Goal: Task Accomplishment & Management: Use online tool/utility

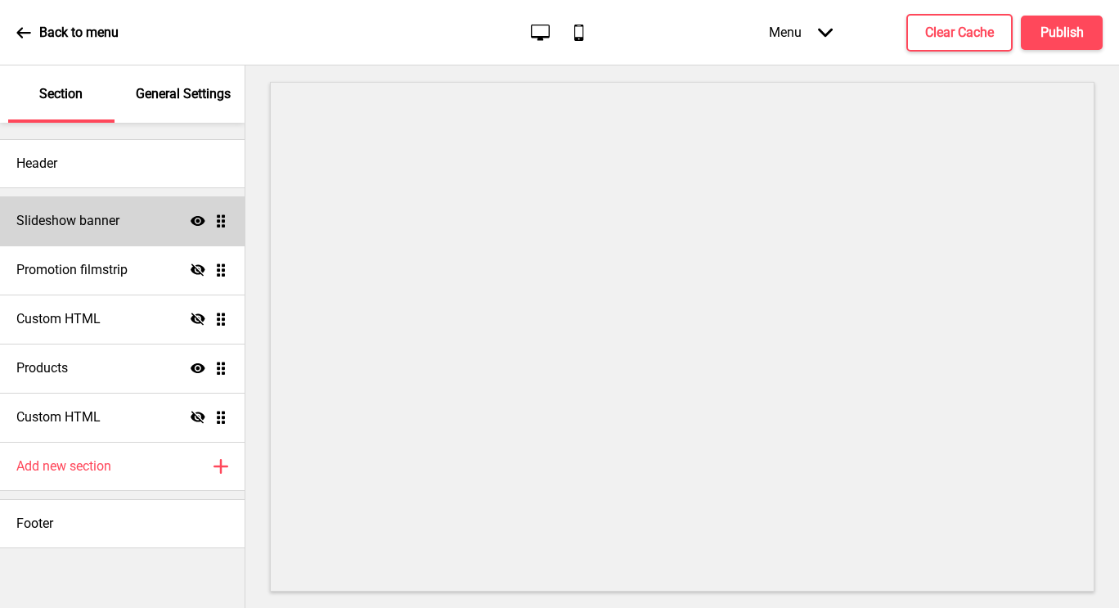
click at [134, 226] on div "Slideshow banner Show Drag" at bounding box center [122, 220] width 245 height 49
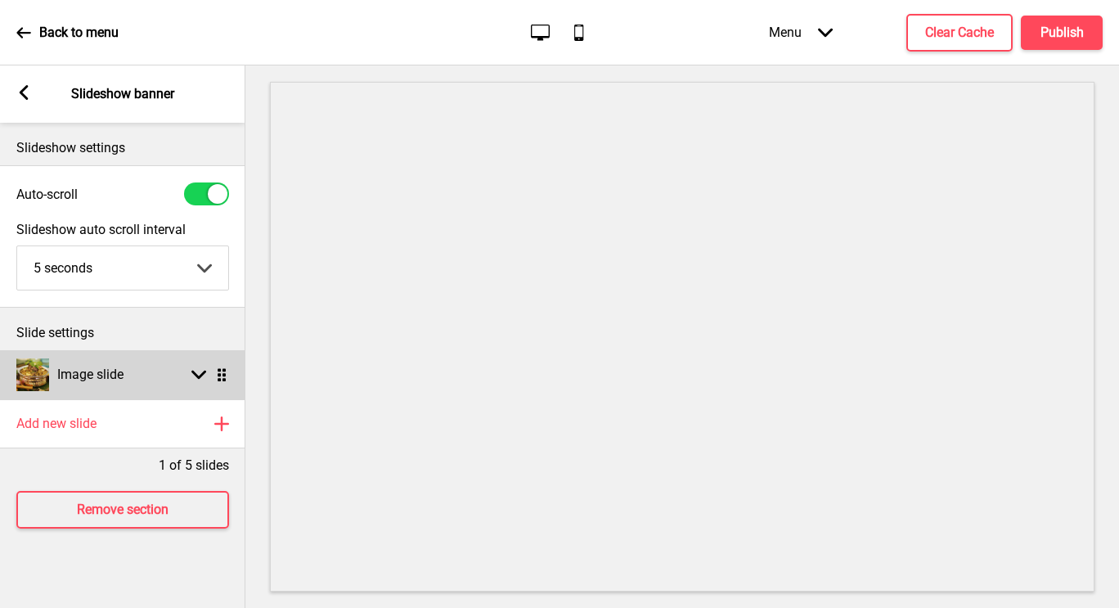
click at [204, 370] on rect at bounding box center [198, 374] width 15 height 15
select select "right"
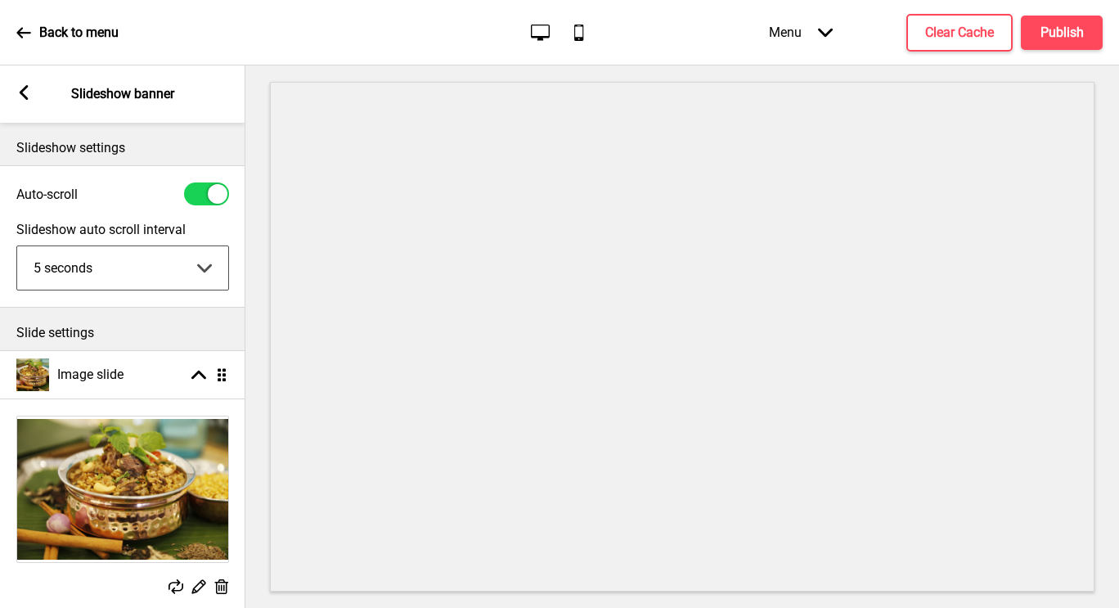
click at [208, 263] on select "5 seconds 6 seconds 7 seconds 8 seconds 9 seconds 10 seconds" at bounding box center [122, 267] width 211 height 43
click at [816, 32] on div "Menu Arrow down" at bounding box center [801, 32] width 97 height 48
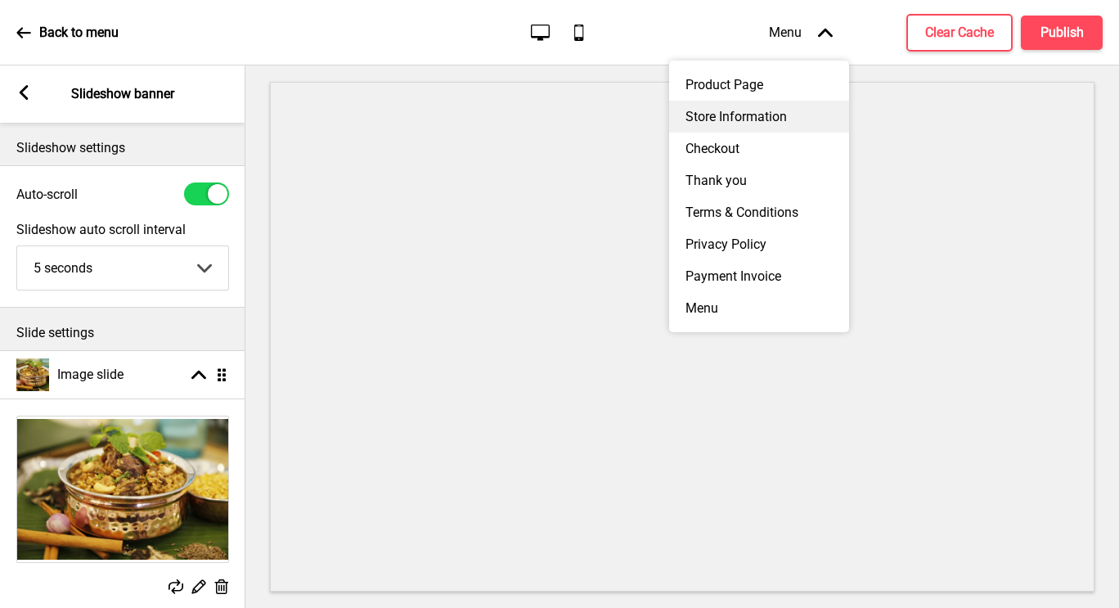
click at [751, 117] on div "Store Information" at bounding box center [759, 117] width 180 height 32
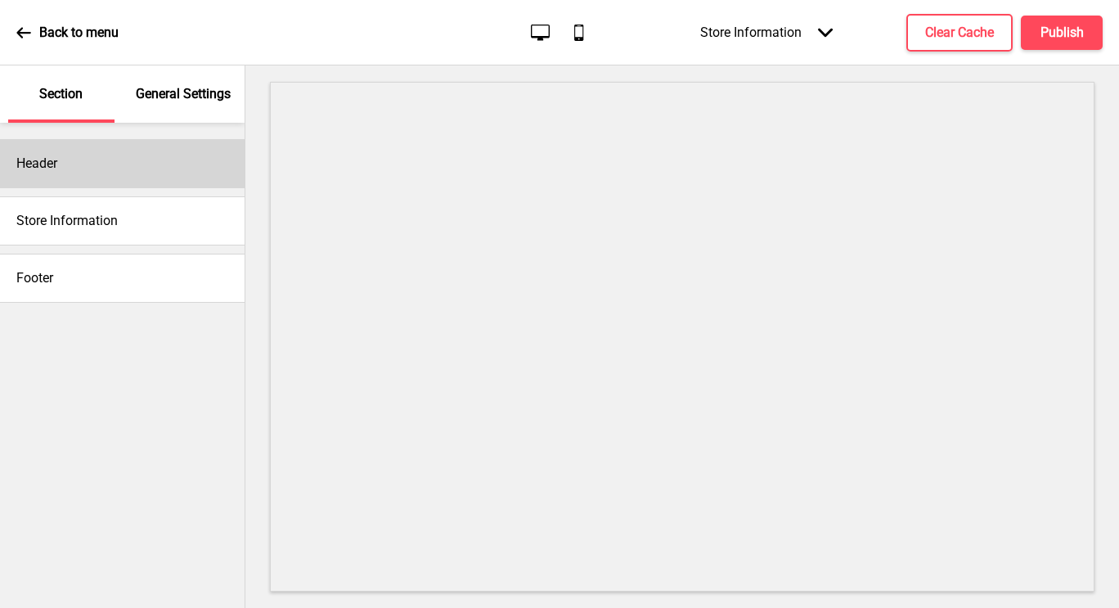
click at [93, 186] on div "Header" at bounding box center [122, 163] width 245 height 49
select select "Lato"
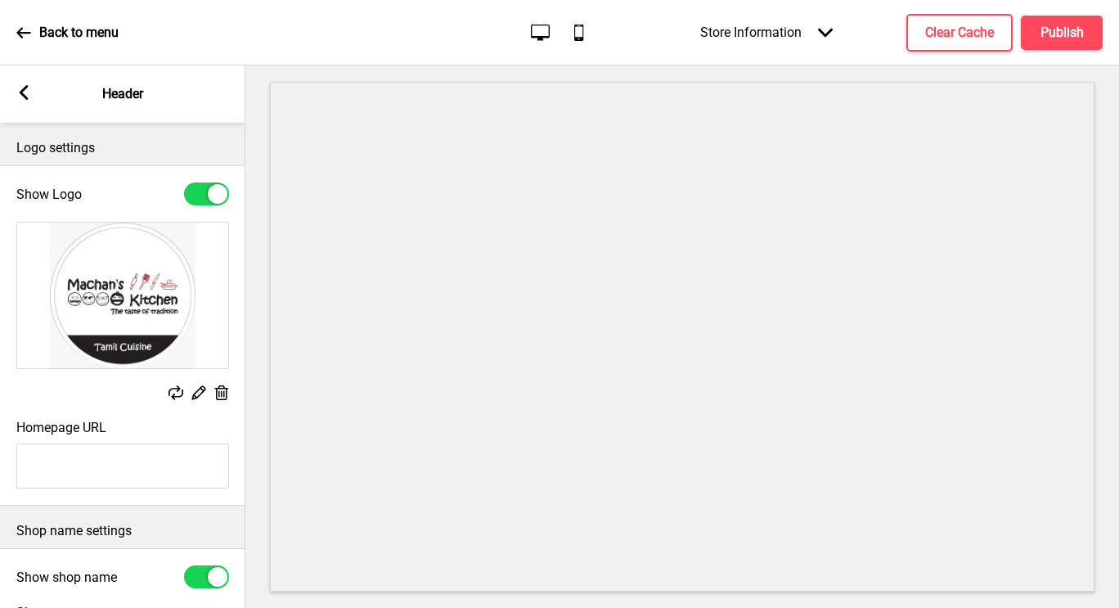
click at [220, 393] on rect at bounding box center [221, 392] width 17 height 17
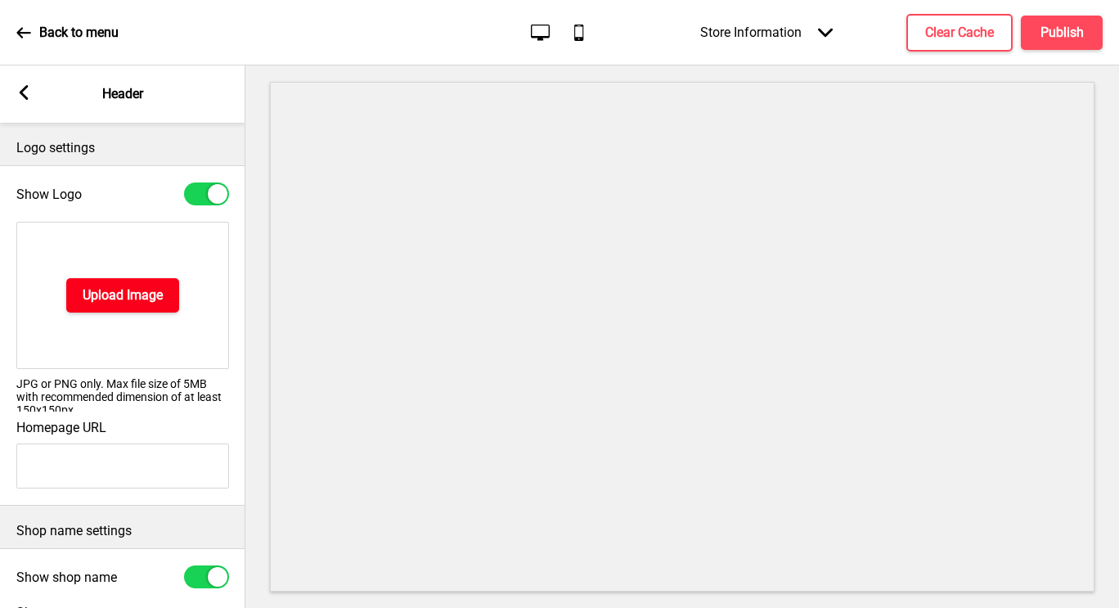
click at [142, 302] on h4 "Upload Image" at bounding box center [123, 295] width 80 height 18
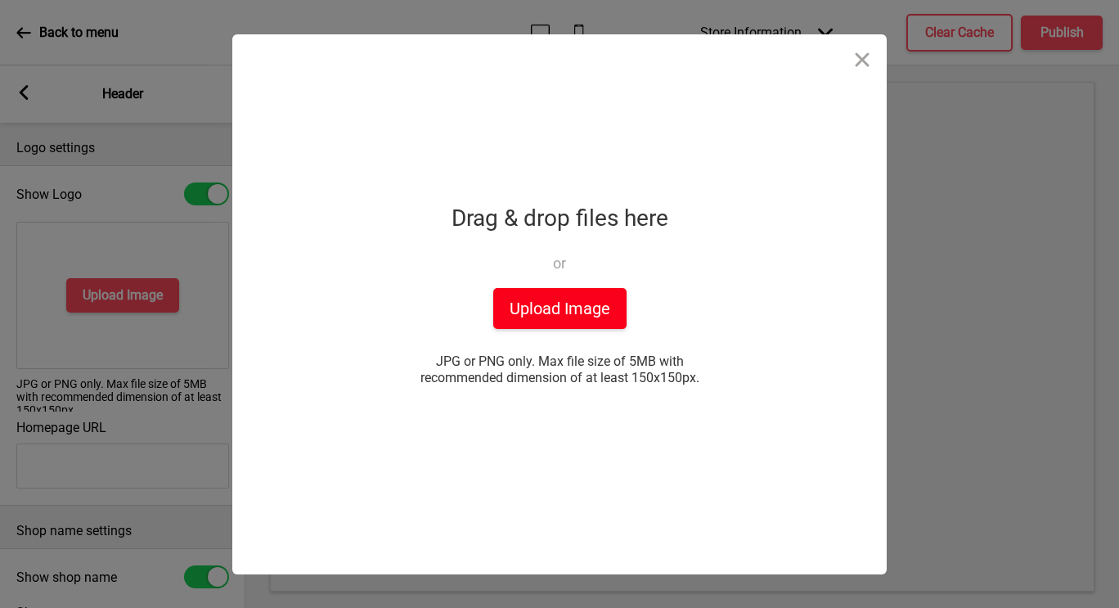
click at [563, 303] on button "Upload Image" at bounding box center [559, 308] width 133 height 41
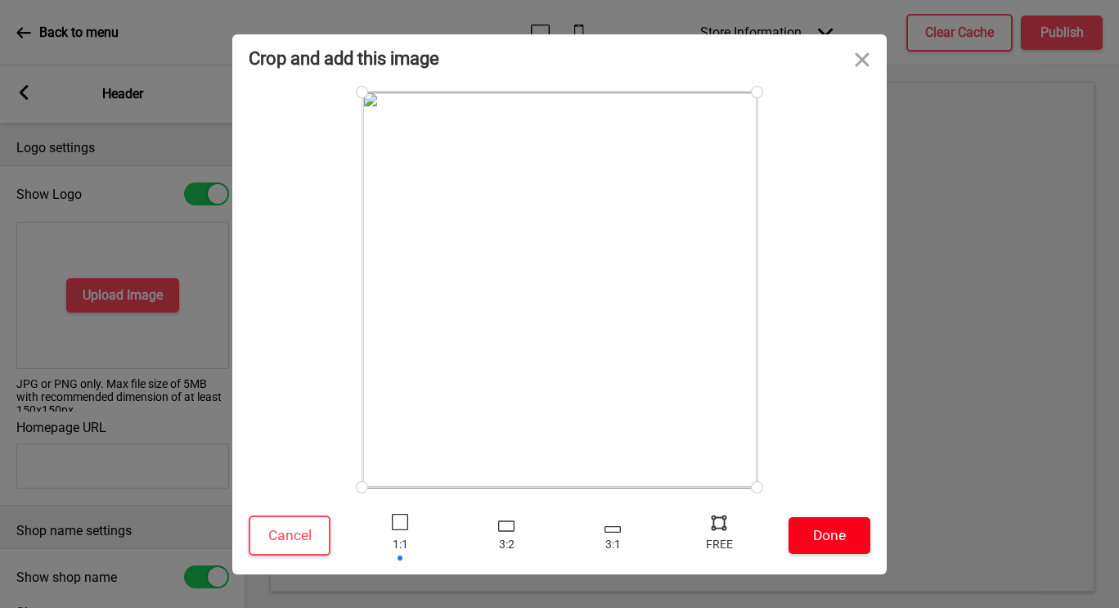
click at [830, 534] on button "Done" at bounding box center [830, 535] width 82 height 37
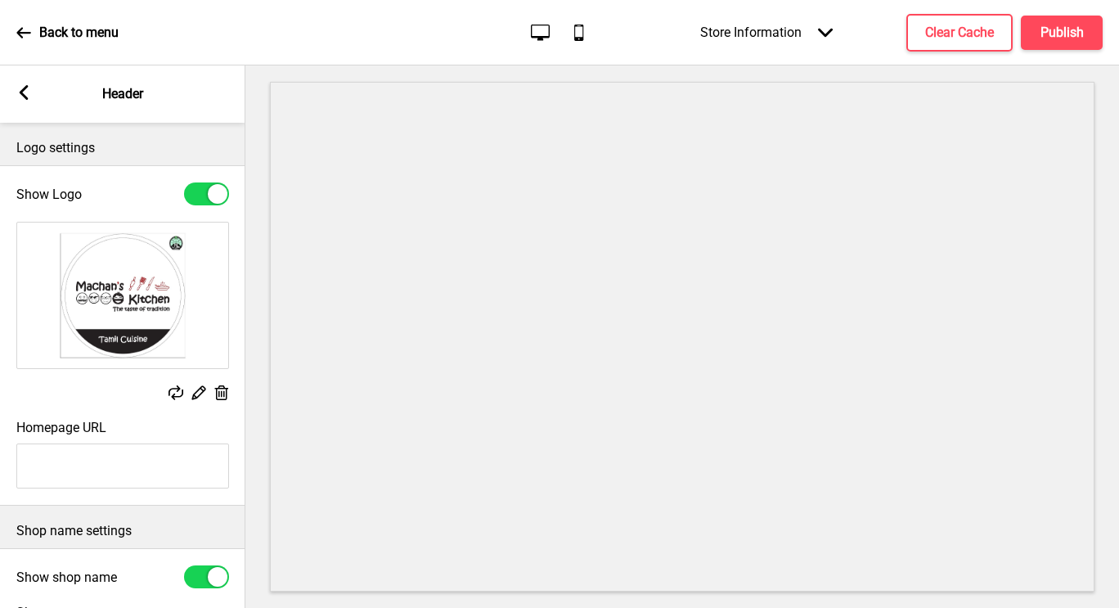
click at [26, 90] on rect at bounding box center [23, 92] width 15 height 15
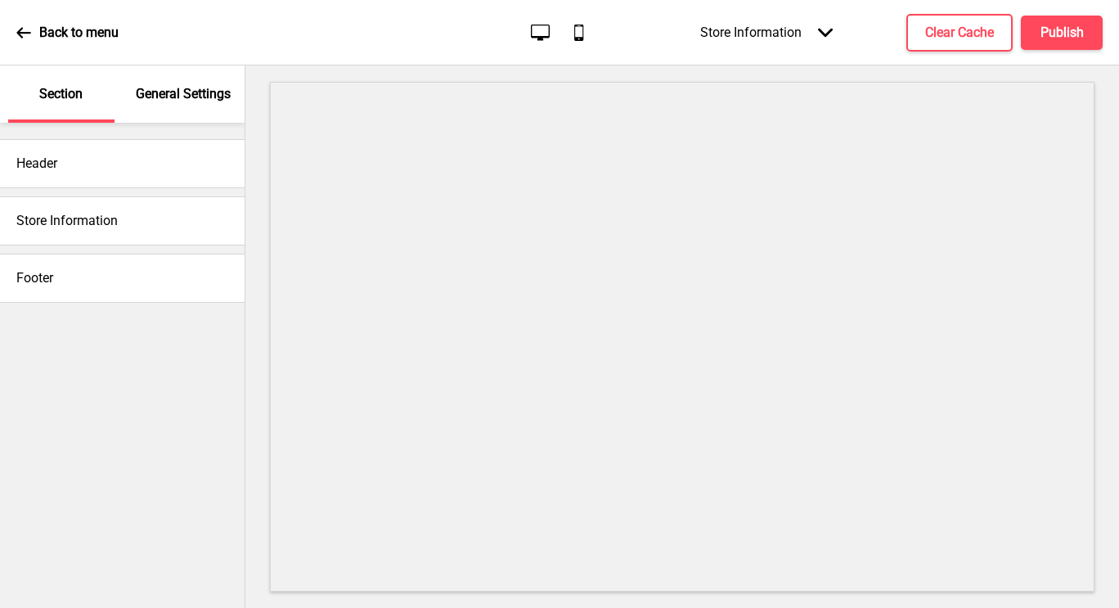
click at [105, 228] on h4 "Store Information" at bounding box center [66, 221] width 101 height 18
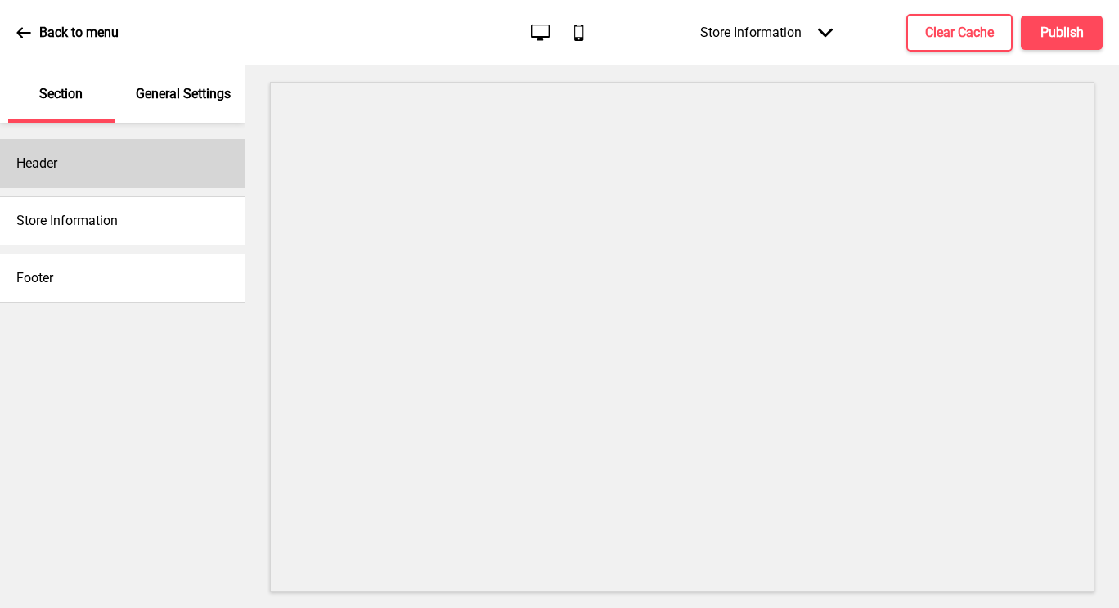
click at [61, 159] on div "Header" at bounding box center [122, 163] width 245 height 49
select select "Lato"
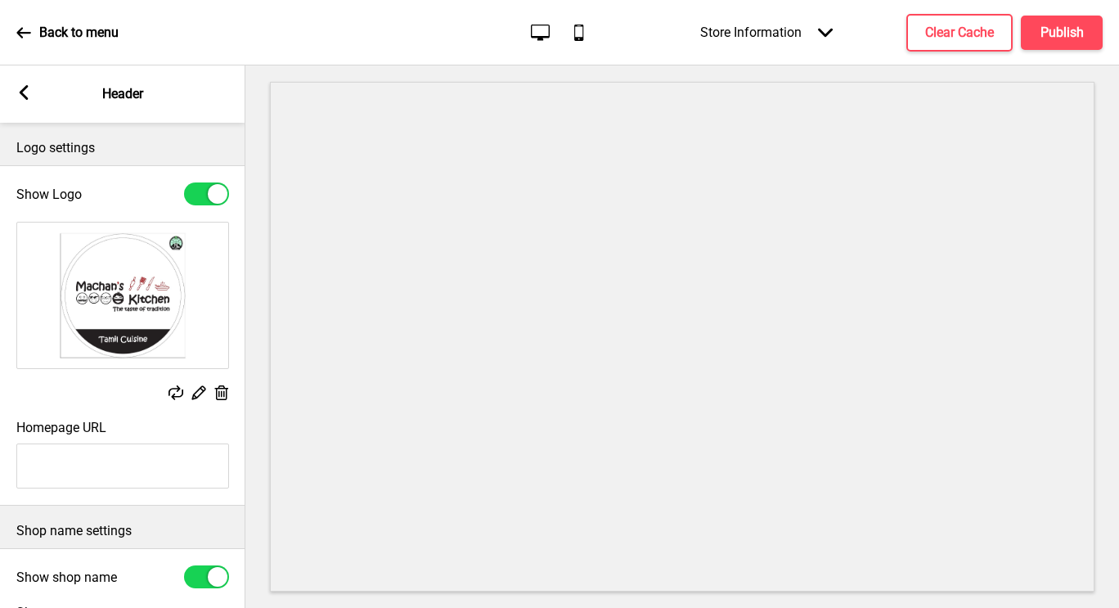
click at [25, 92] on rect at bounding box center [23, 92] width 15 height 15
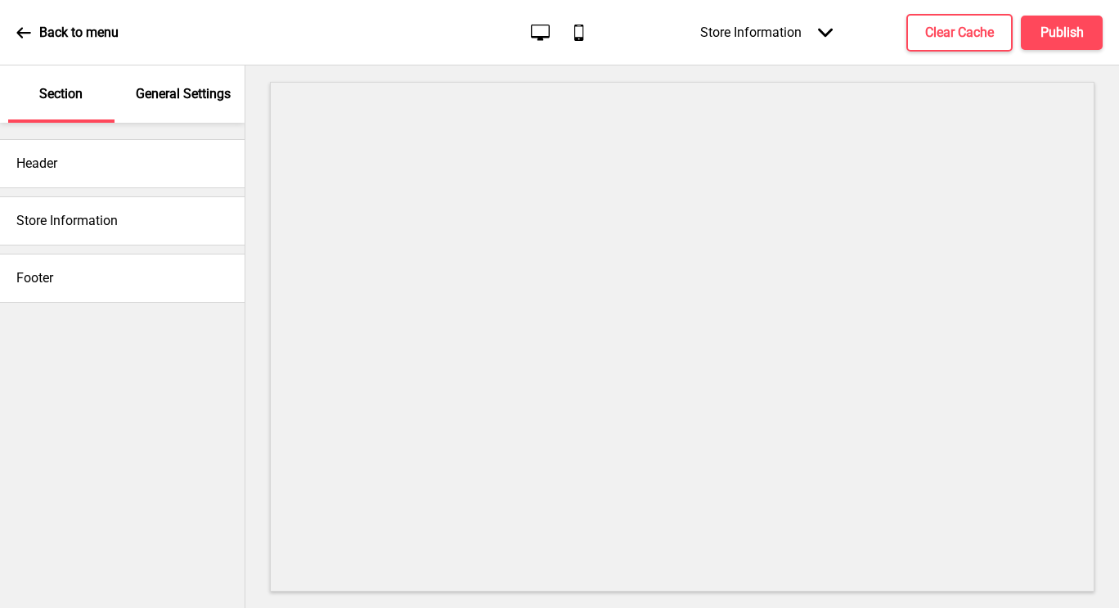
click at [167, 86] on p "General Settings" at bounding box center [183, 94] width 95 height 18
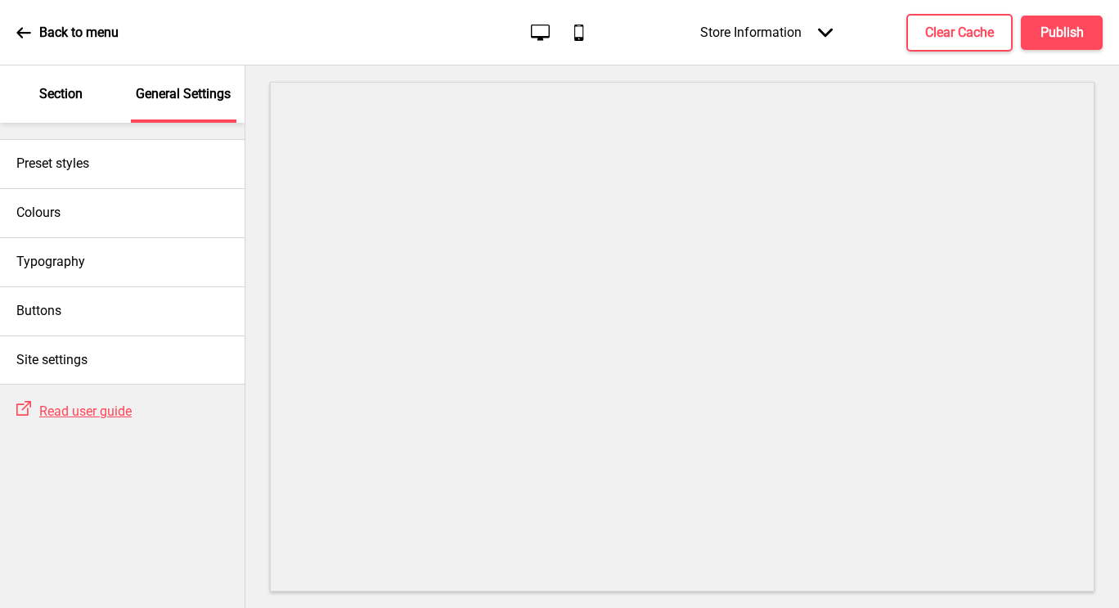
click at [19, 24] on div "Back to menu" at bounding box center [67, 33] width 102 height 44
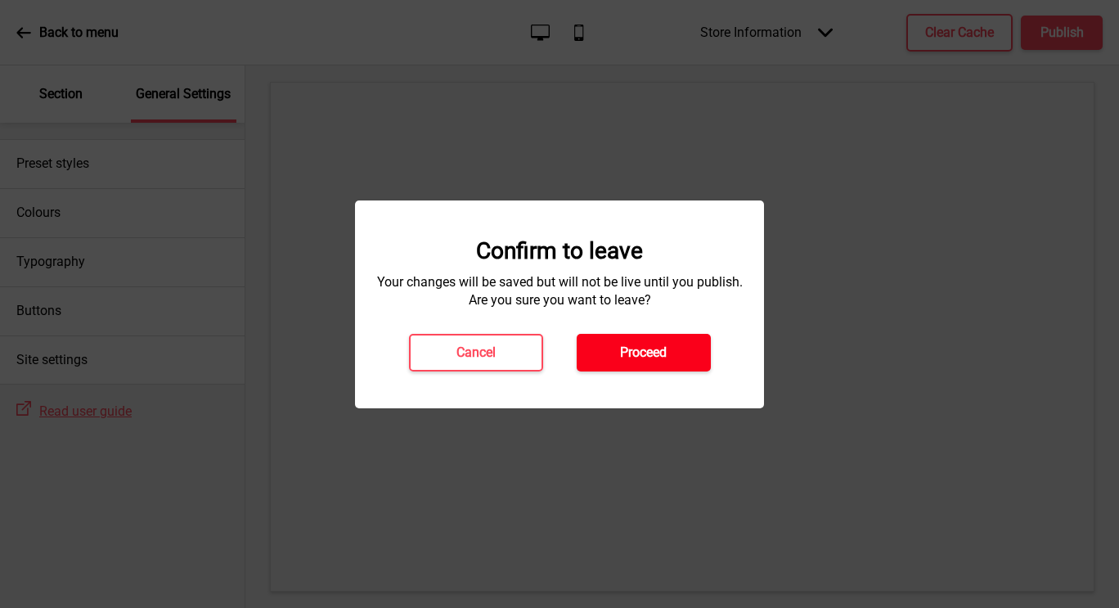
click at [611, 357] on button "Proceed" at bounding box center [644, 353] width 134 height 38
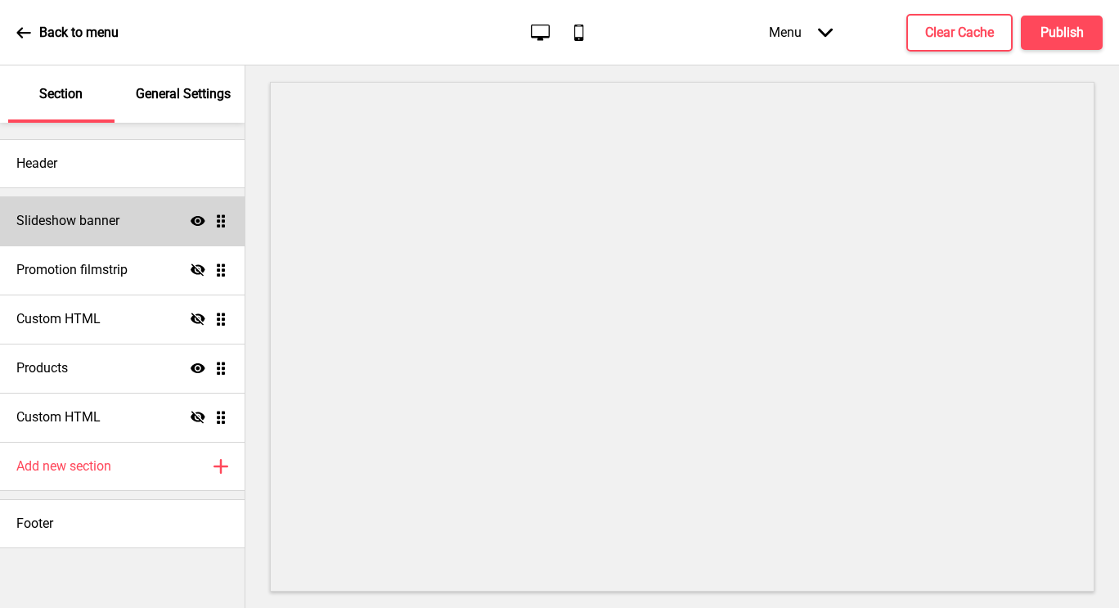
click at [98, 223] on h4 "Slideshow banner" at bounding box center [67, 221] width 103 height 18
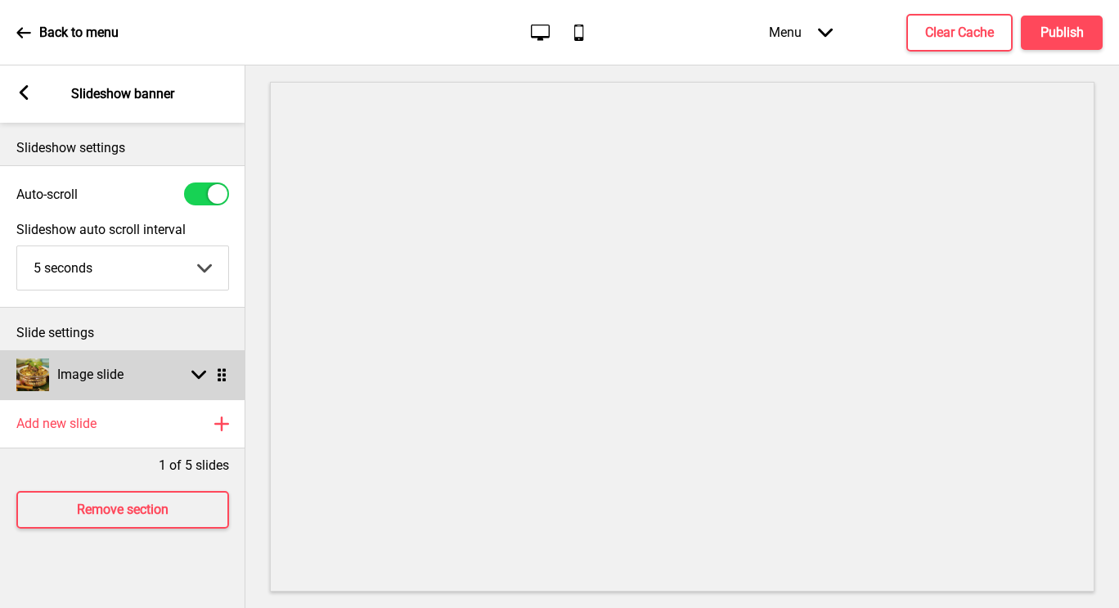
click at [187, 369] on div "Arrow down Drag" at bounding box center [206, 374] width 46 height 15
select select "right"
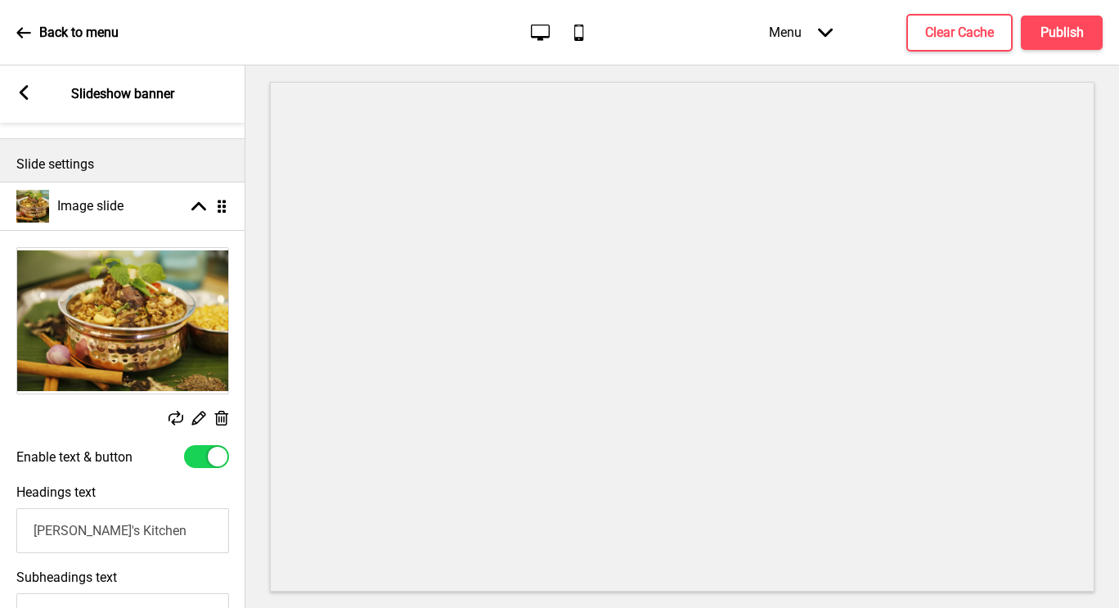
scroll to position [169, 0]
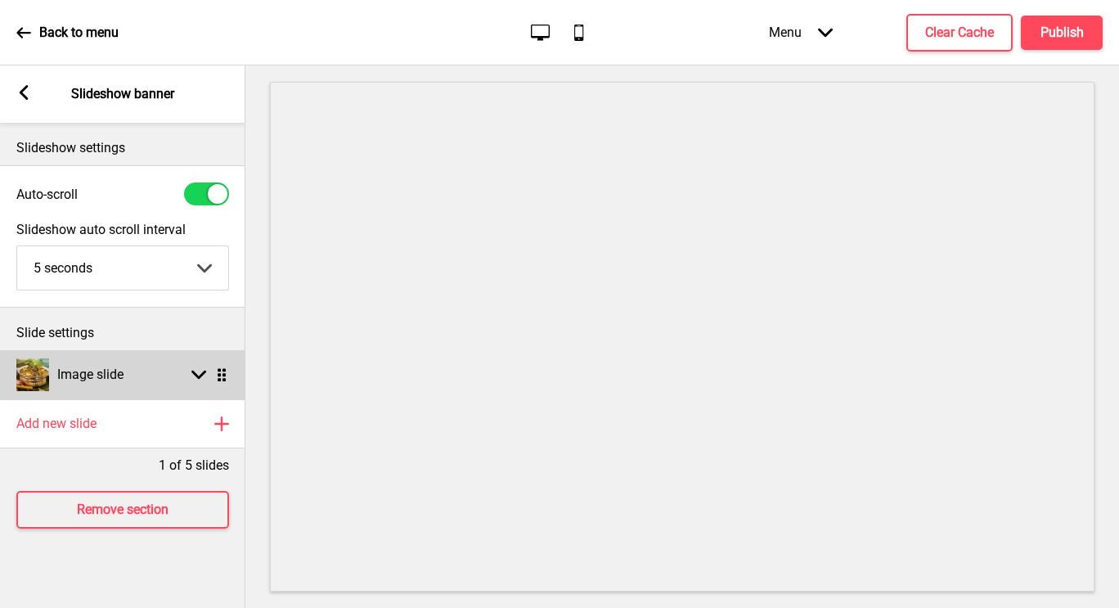
click at [106, 383] on h4 "Image slide" at bounding box center [90, 375] width 66 height 18
select select "right"
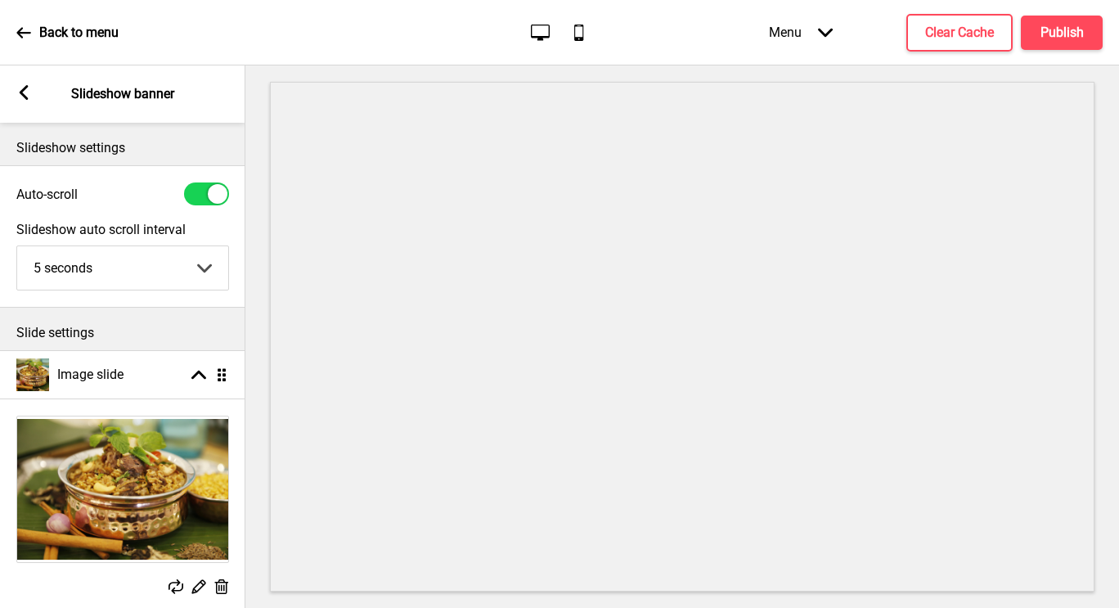
click at [112, 467] on img at bounding box center [122, 489] width 211 height 146
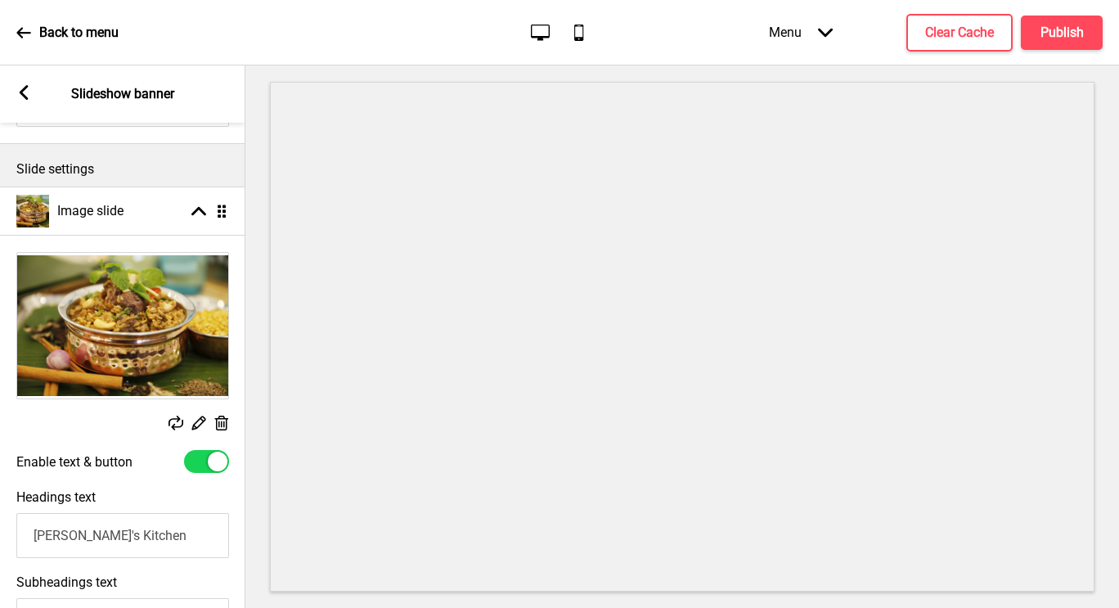
click at [223, 421] on icon at bounding box center [222, 423] width 14 height 15
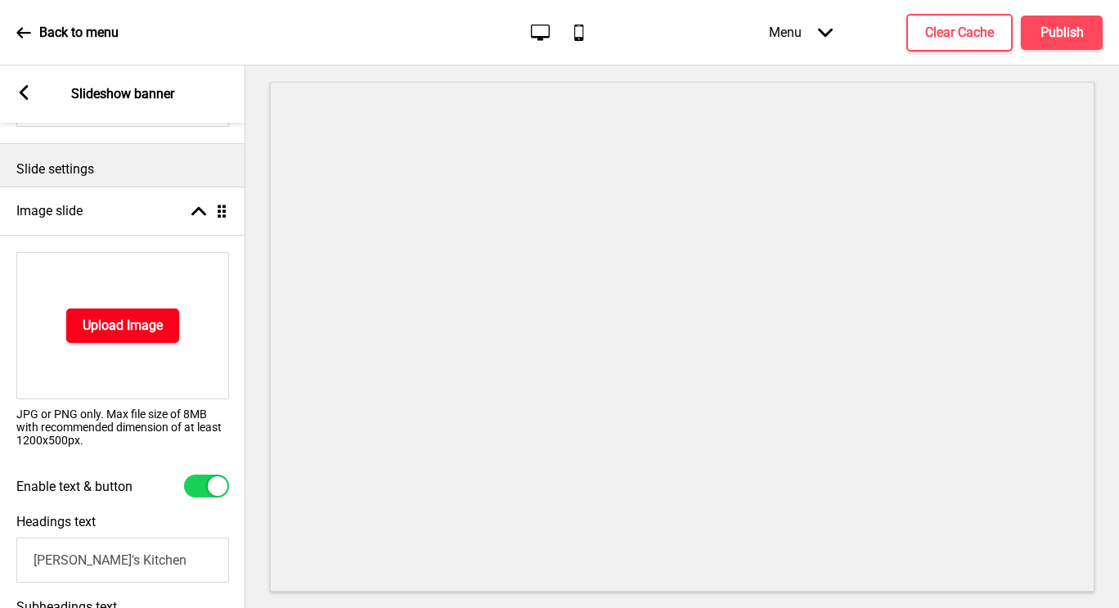
click at [151, 330] on h4 "Upload Image" at bounding box center [123, 326] width 80 height 18
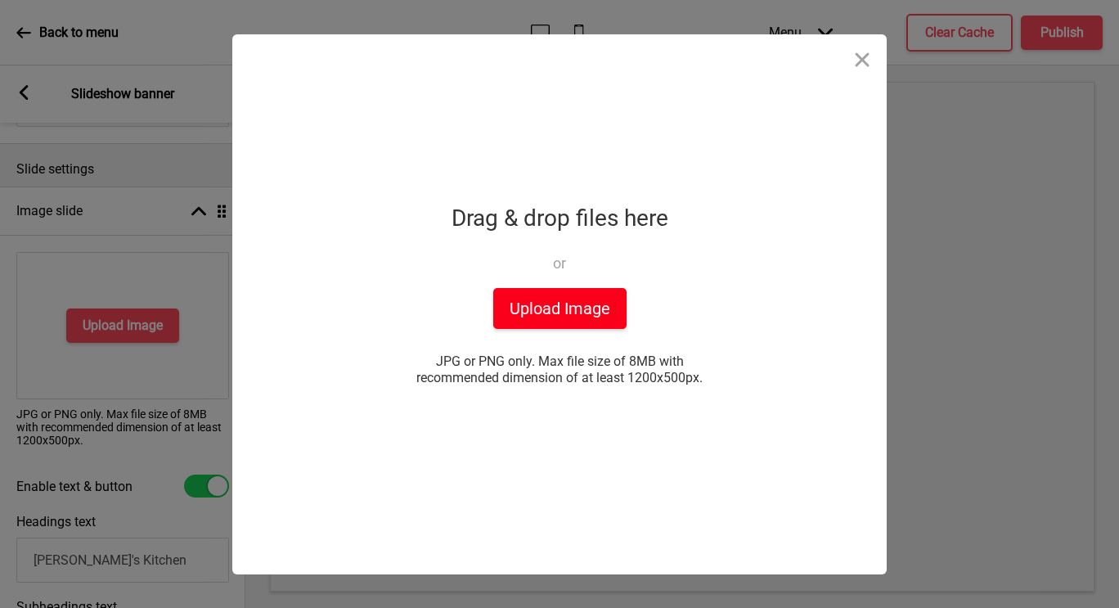
click at [563, 308] on button "Upload Image" at bounding box center [559, 308] width 133 height 41
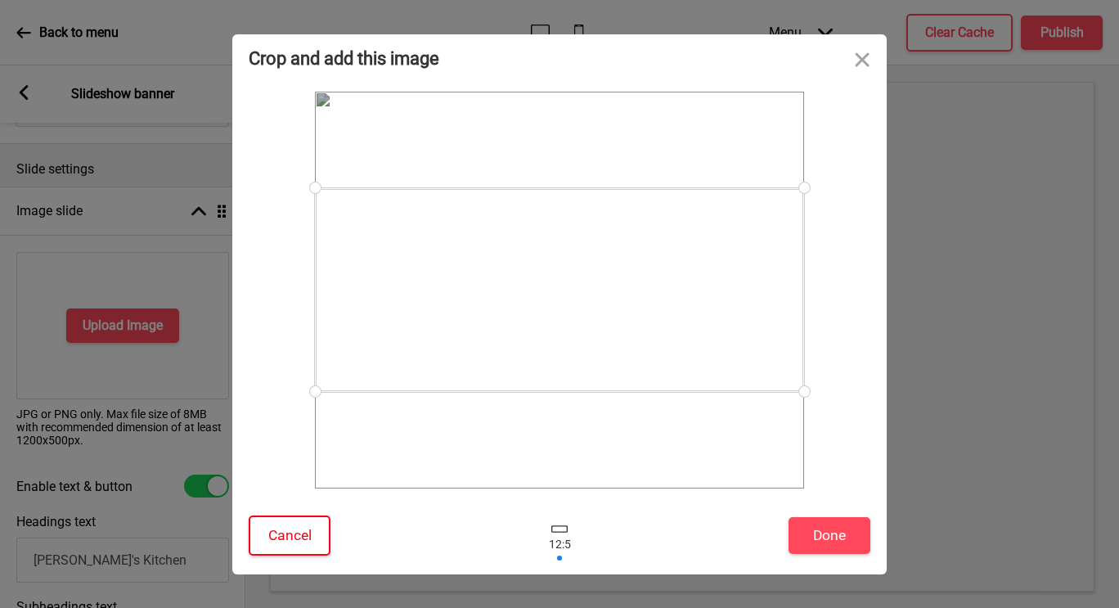
click at [293, 524] on button "Cancel" at bounding box center [290, 535] width 82 height 40
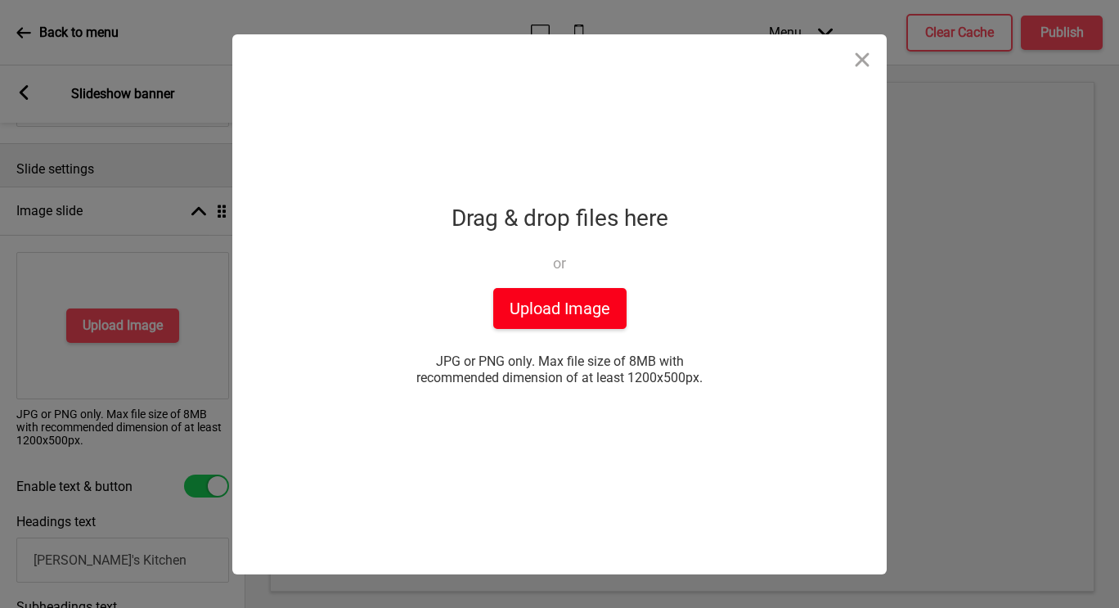
click at [543, 316] on button "Upload Image" at bounding box center [559, 308] width 133 height 41
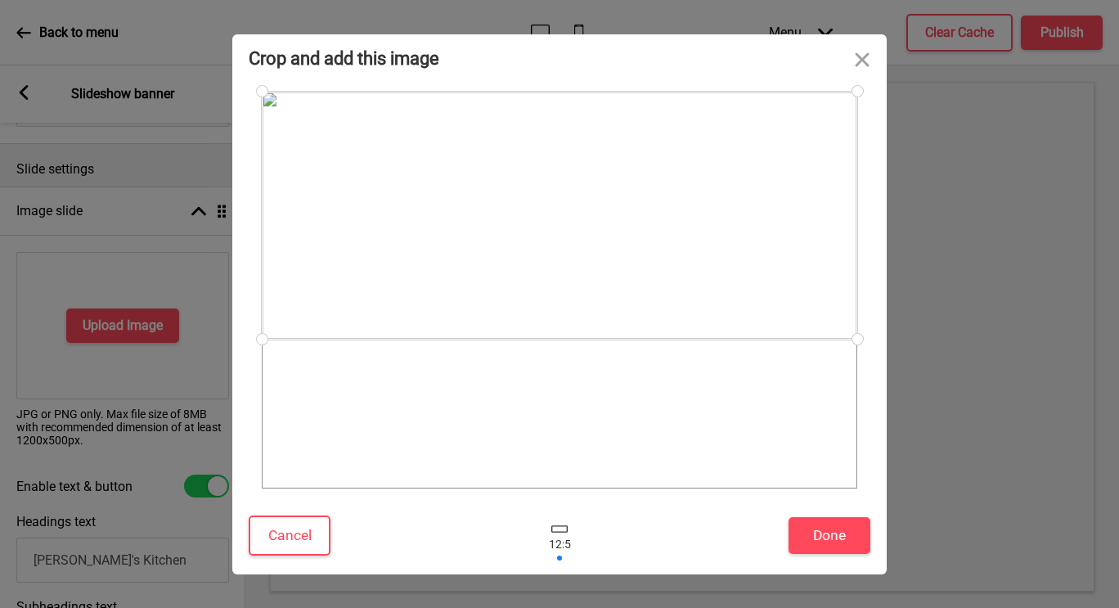
drag, startPoint x: 509, startPoint y: 263, endPoint x: 496, endPoint y: 182, distance: 82.0
click at [496, 182] on div at bounding box center [560, 216] width 596 height 248
click at [847, 546] on button "Done" at bounding box center [830, 535] width 82 height 37
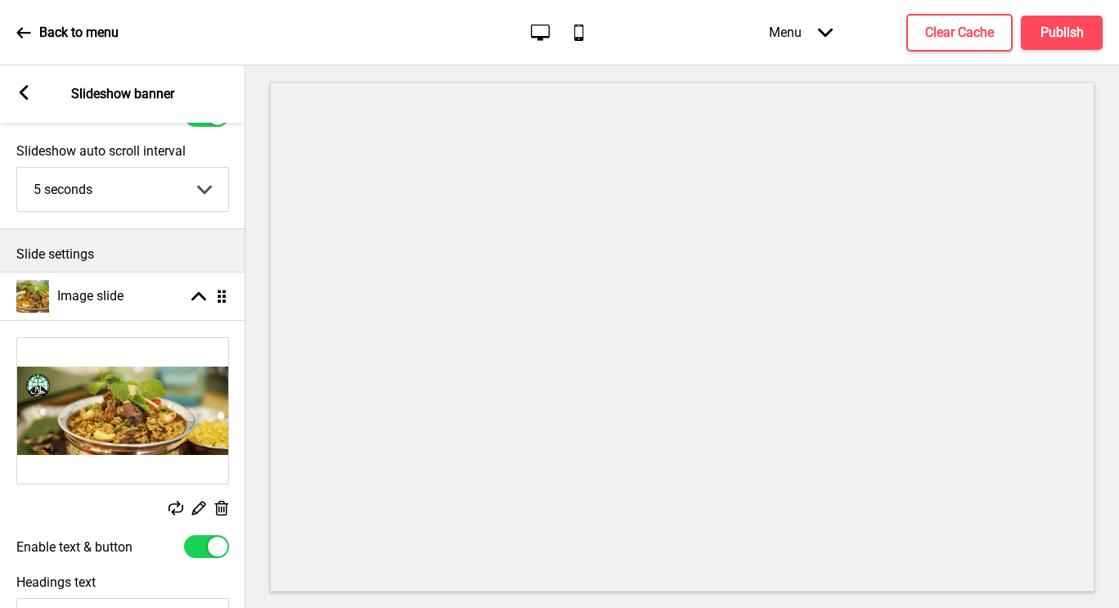
scroll to position [10, 0]
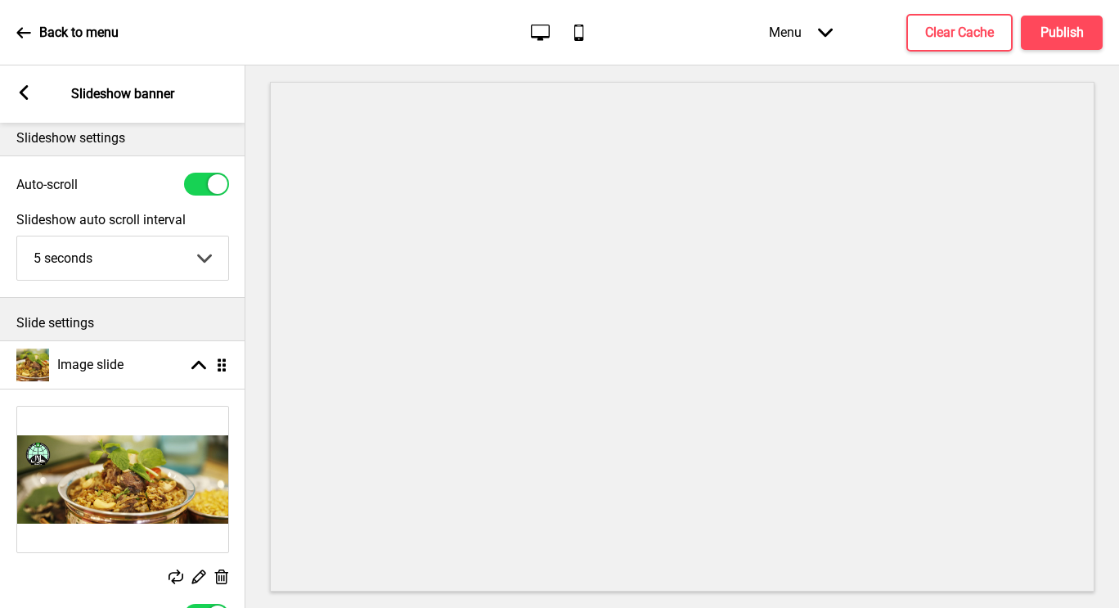
click at [25, 91] on rect at bounding box center [23, 92] width 15 height 15
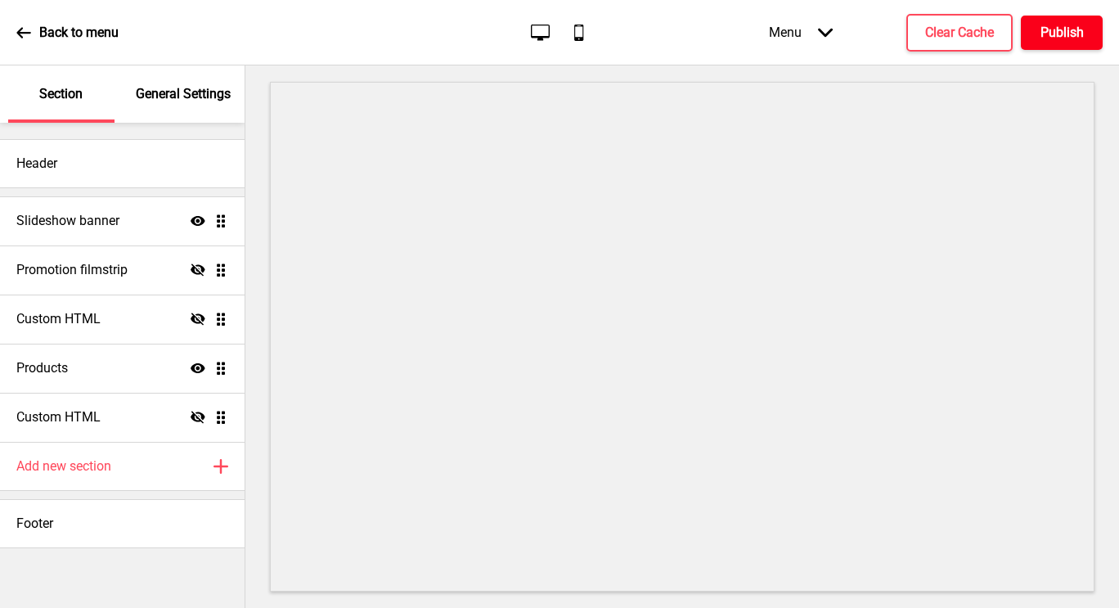
click at [1080, 33] on h4 "Publish" at bounding box center [1062, 33] width 43 height 18
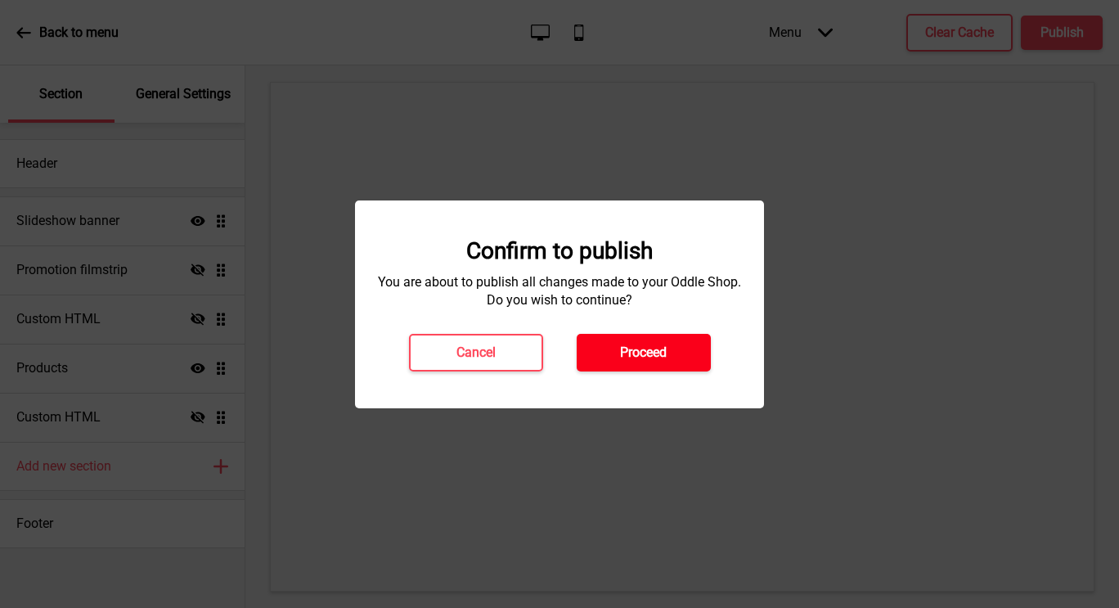
click at [650, 350] on h4 "Proceed" at bounding box center [643, 353] width 47 height 18
